Goal: Transaction & Acquisition: Purchase product/service

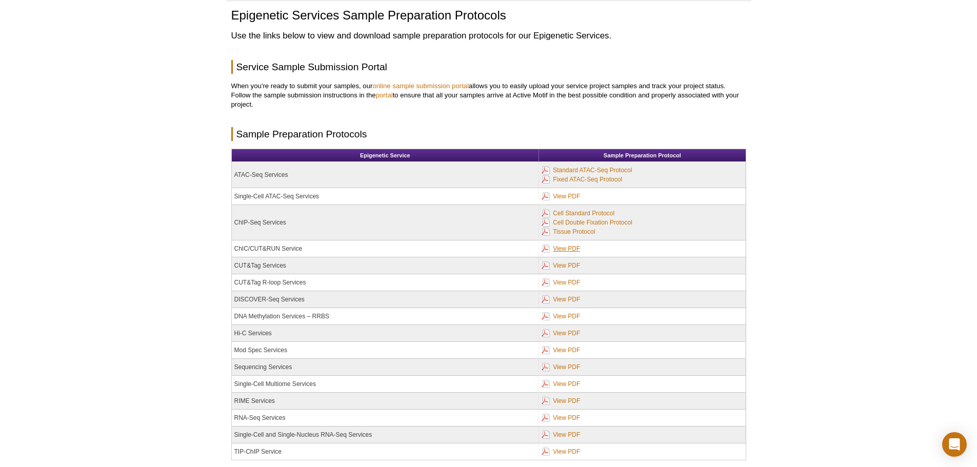
click at [563, 249] on link "View PDF" at bounding box center [560, 248] width 38 height 11
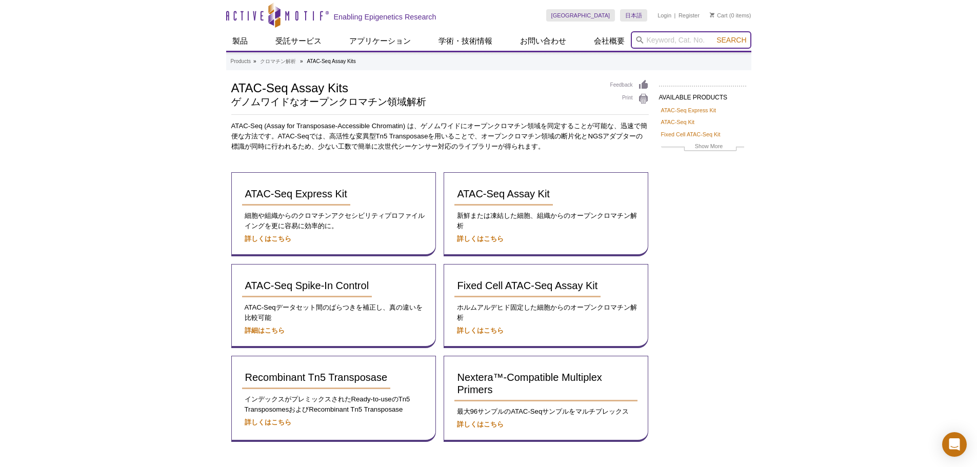
click at [693, 38] on input "search" at bounding box center [691, 39] width 120 height 17
type input "61648"
click at [713, 35] on button "Search" at bounding box center [731, 39] width 36 height 9
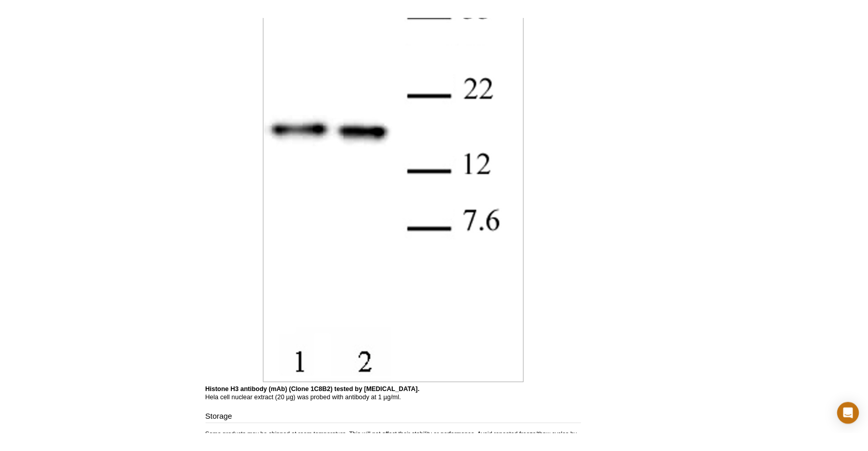
scroll to position [1485, 0]
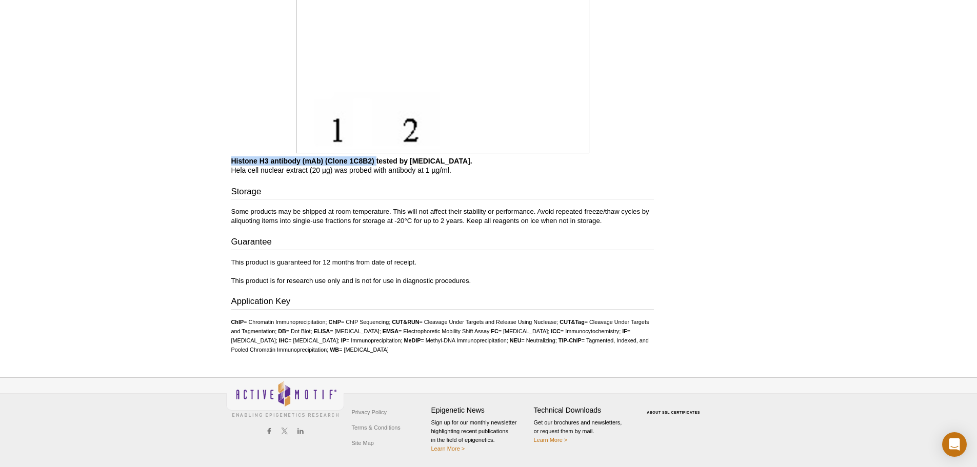
drag, startPoint x: 376, startPoint y: 159, endPoint x: 226, endPoint y: 160, distance: 149.7
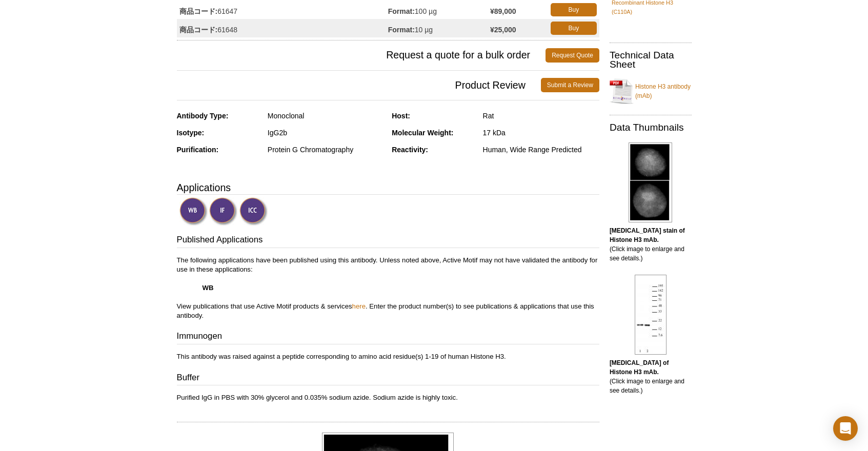
scroll to position [0, 0]
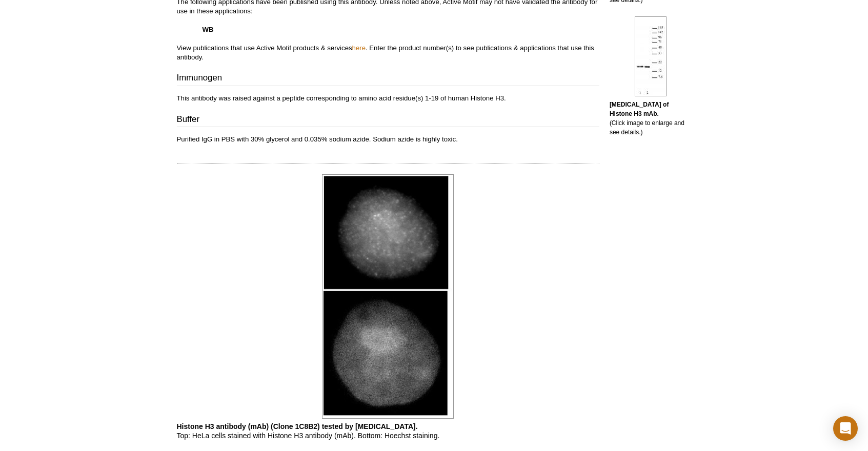
scroll to position [154, 0]
